Goal: Transaction & Acquisition: Purchase product/service

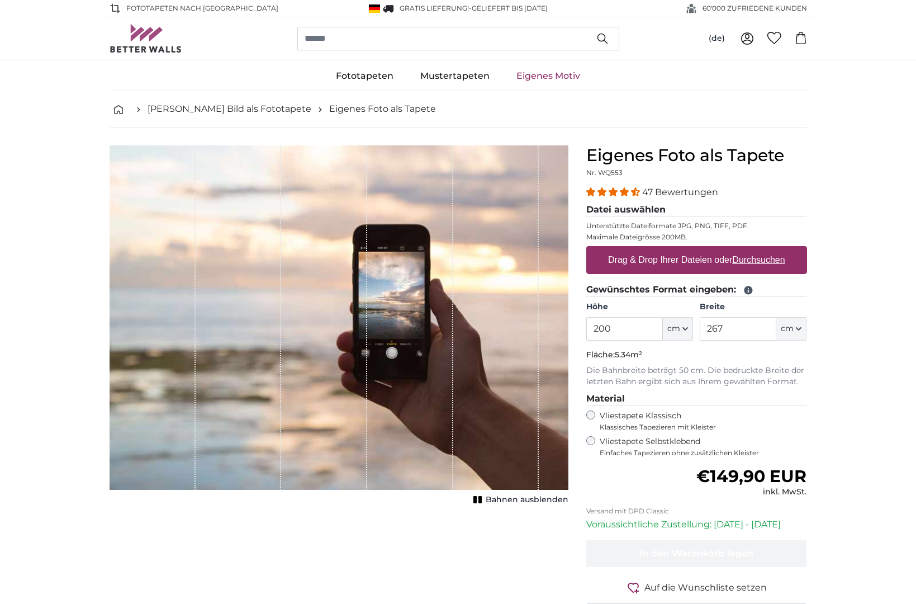
click at [763, 258] on u "Durchsuchen" at bounding box center [758, 260] width 53 height 10
click at [763, 249] on input "Drag & Drop Ihrer Dateien oder Durchsuchen" at bounding box center [696, 247] width 221 height 3
type input "**********"
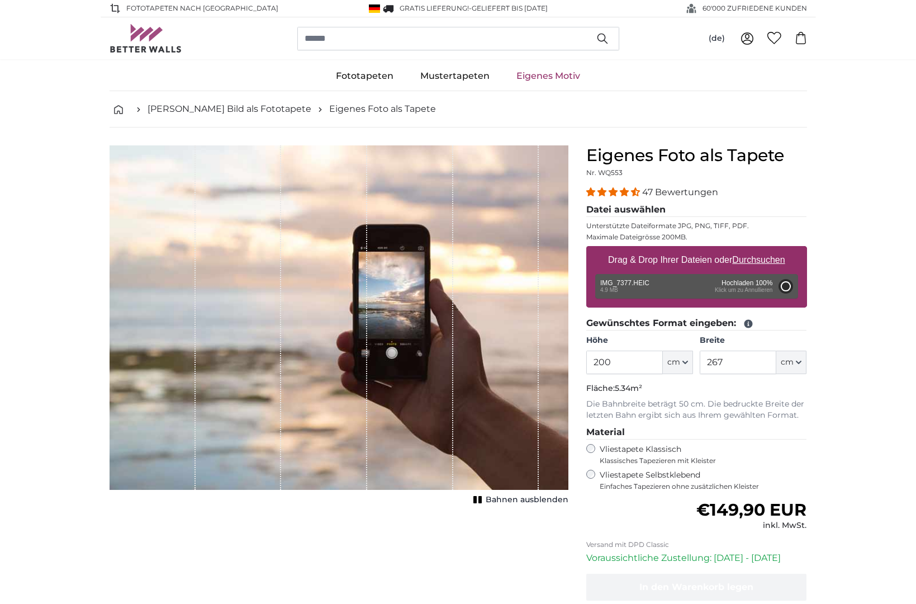
type input "150"
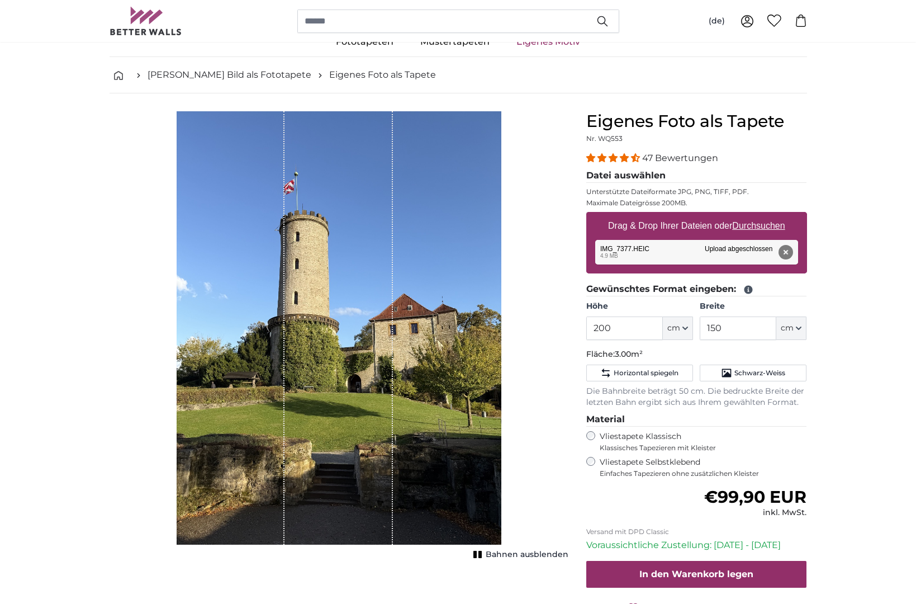
scroll to position [27, 0]
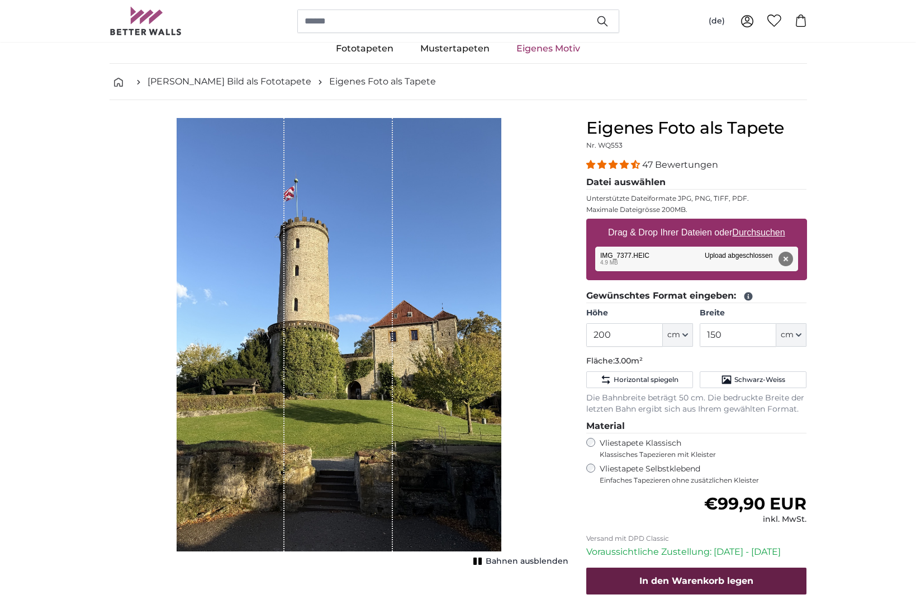
click at [701, 576] on span "In den Warenkorb legen" at bounding box center [696, 580] width 114 height 11
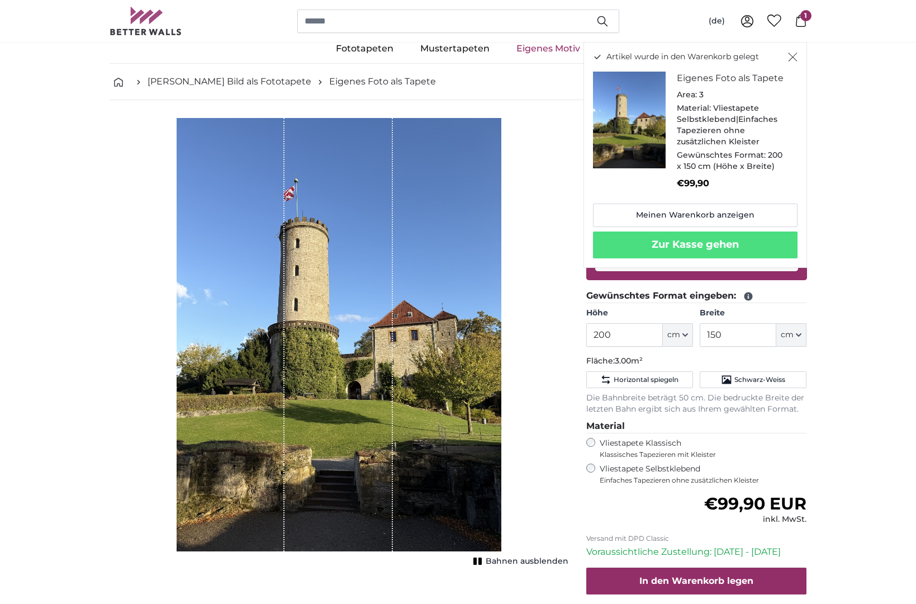
click at [793, 57] on icon "Schließen" at bounding box center [792, 57] width 9 height 9
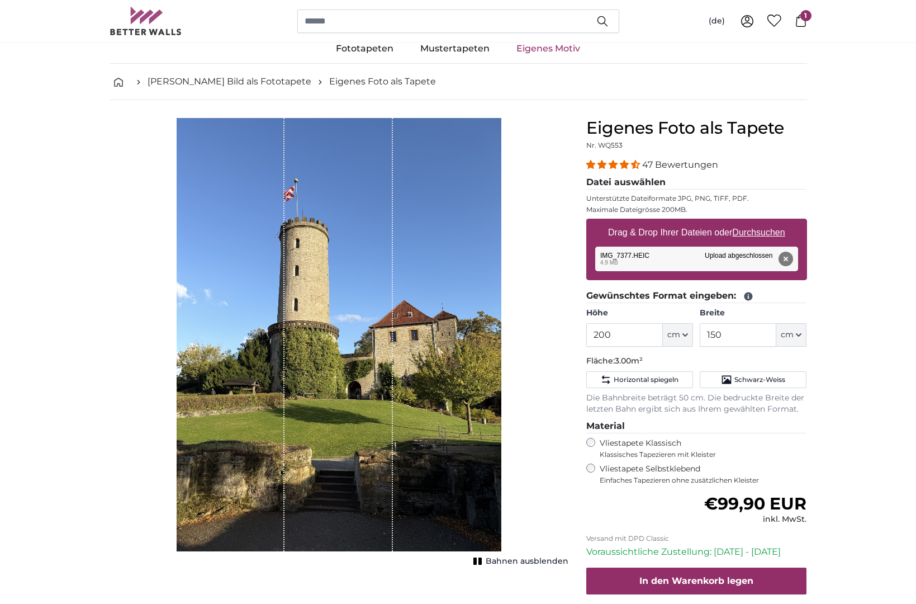
click at [531, 50] on link "Eigenes Motiv" at bounding box center [548, 48] width 91 height 29
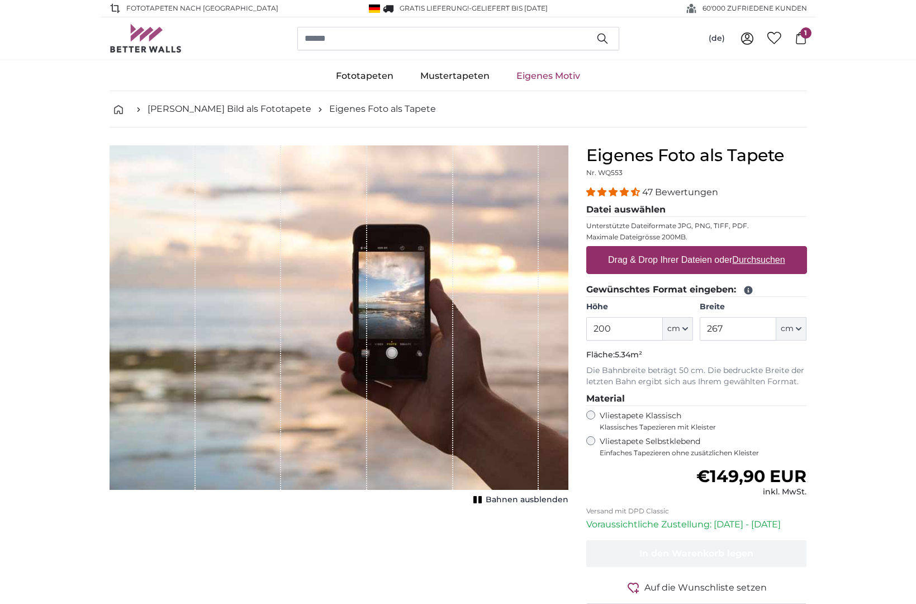
click at [657, 259] on label "Drag & Drop Ihrer Dateien oder Durchsuchen" at bounding box center [697, 260] width 186 height 22
click at [657, 249] on input "Drag & Drop Ihrer Dateien oder Durchsuchen" at bounding box center [696, 247] width 221 height 3
type input "**********"
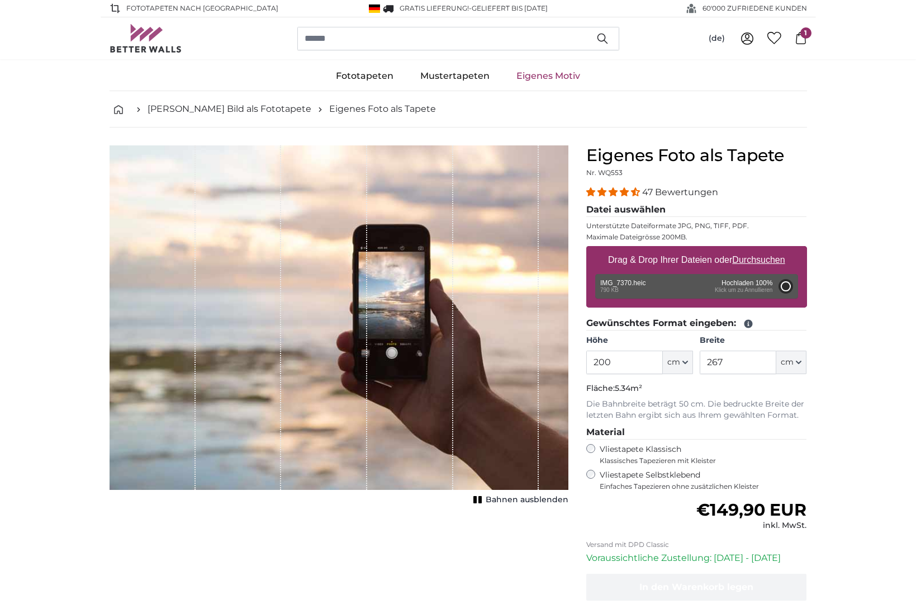
type input "146"
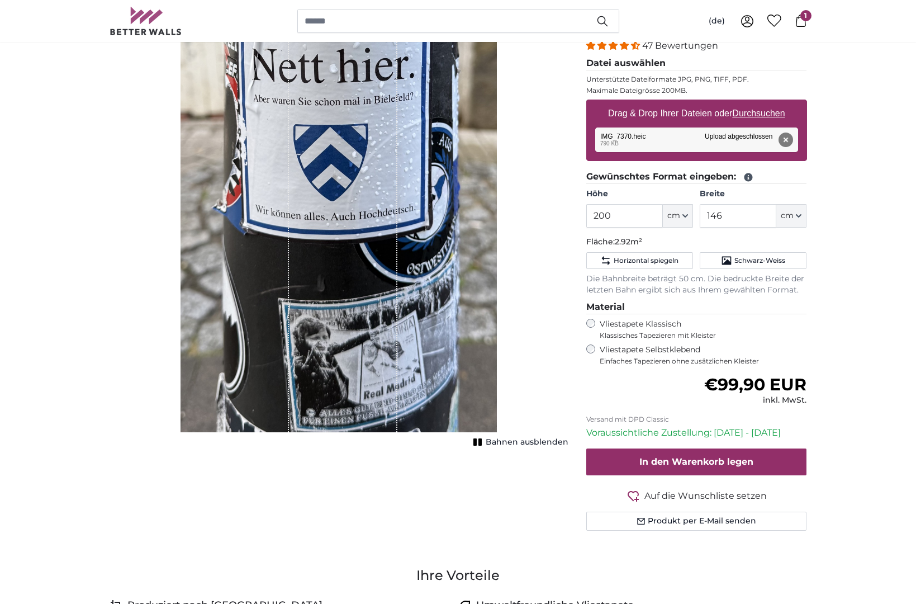
scroll to position [149, 0]
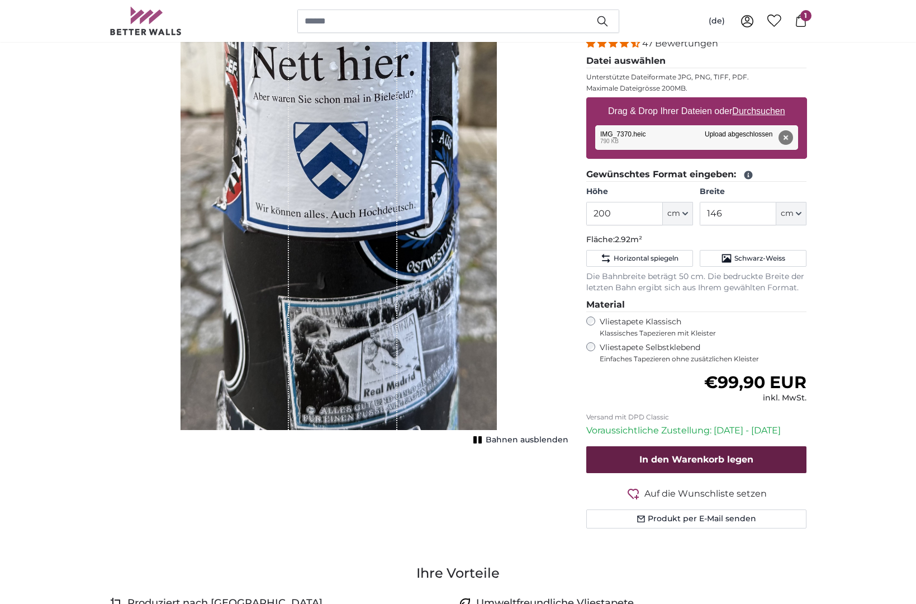
click at [701, 456] on span "In den Warenkorb legen" at bounding box center [696, 459] width 114 height 11
